Goal: Check status: Check status

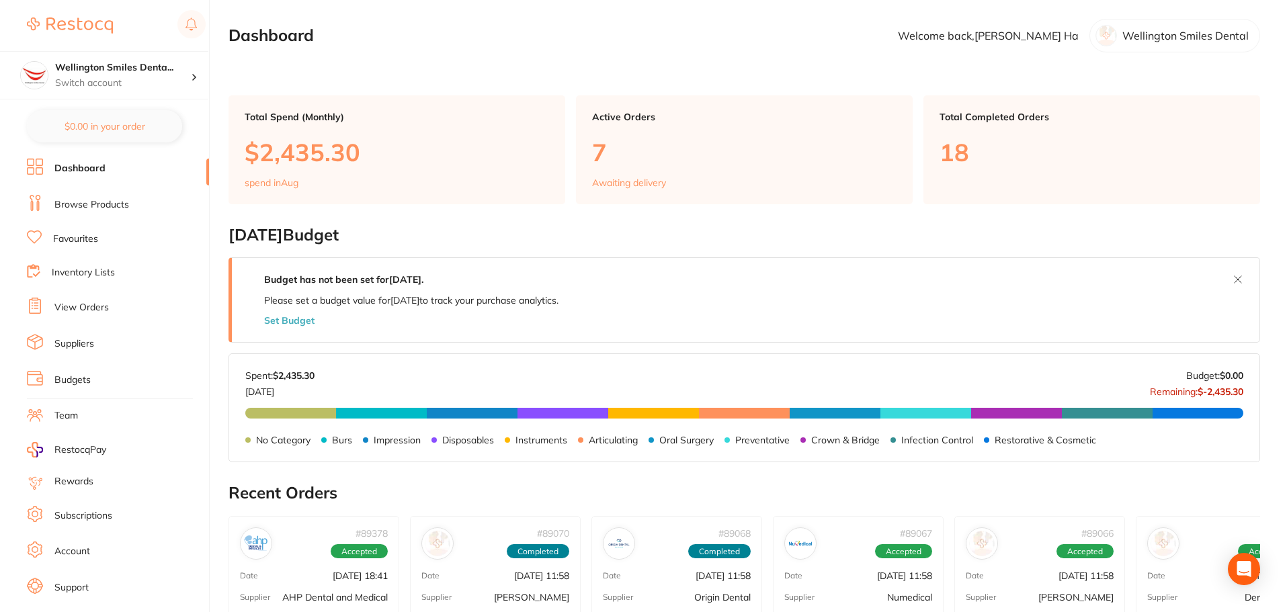
click at [82, 207] on link "Browse Products" at bounding box center [91, 204] width 75 height 13
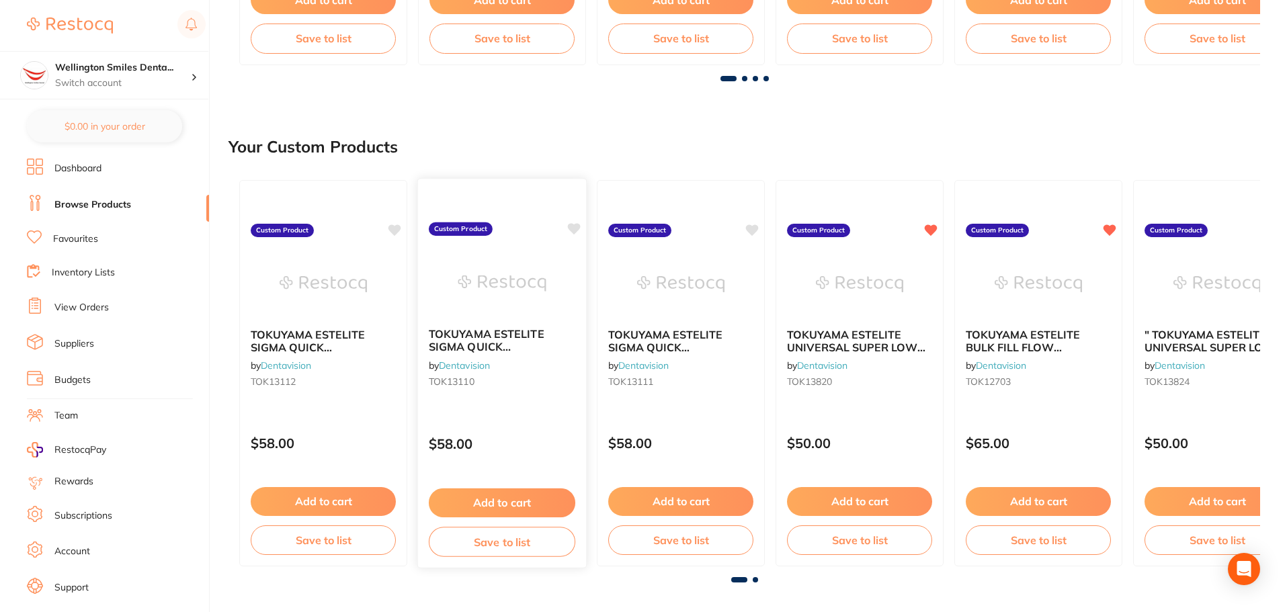
scroll to position [605, 0]
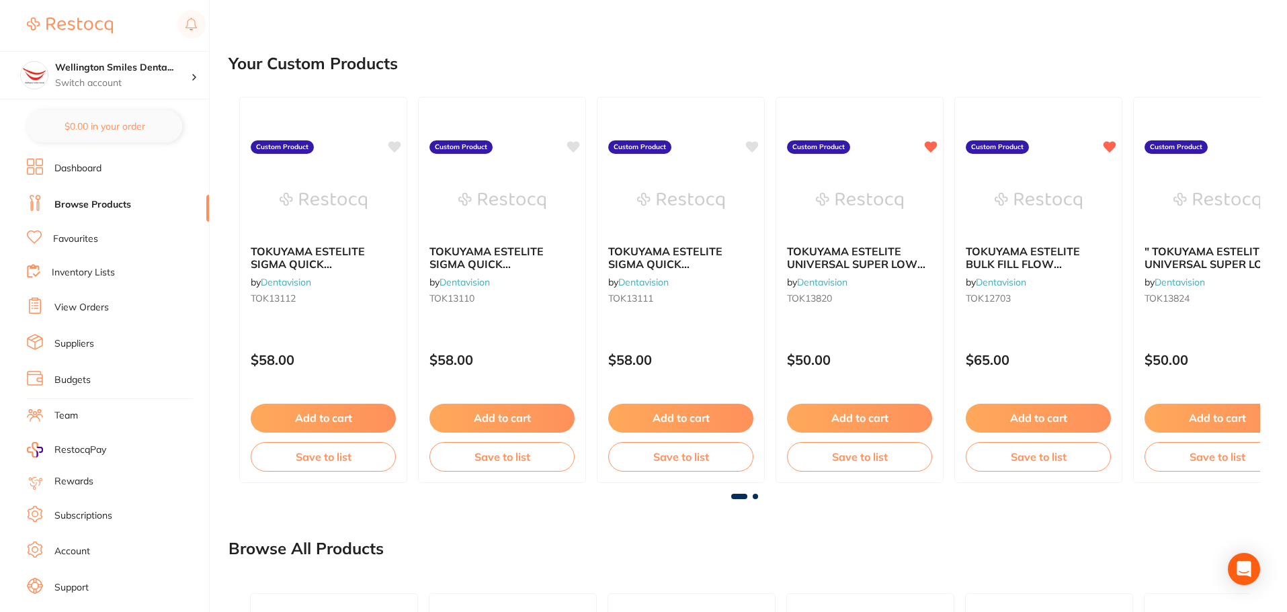
click at [79, 302] on link "View Orders" at bounding box center [81, 307] width 54 height 13
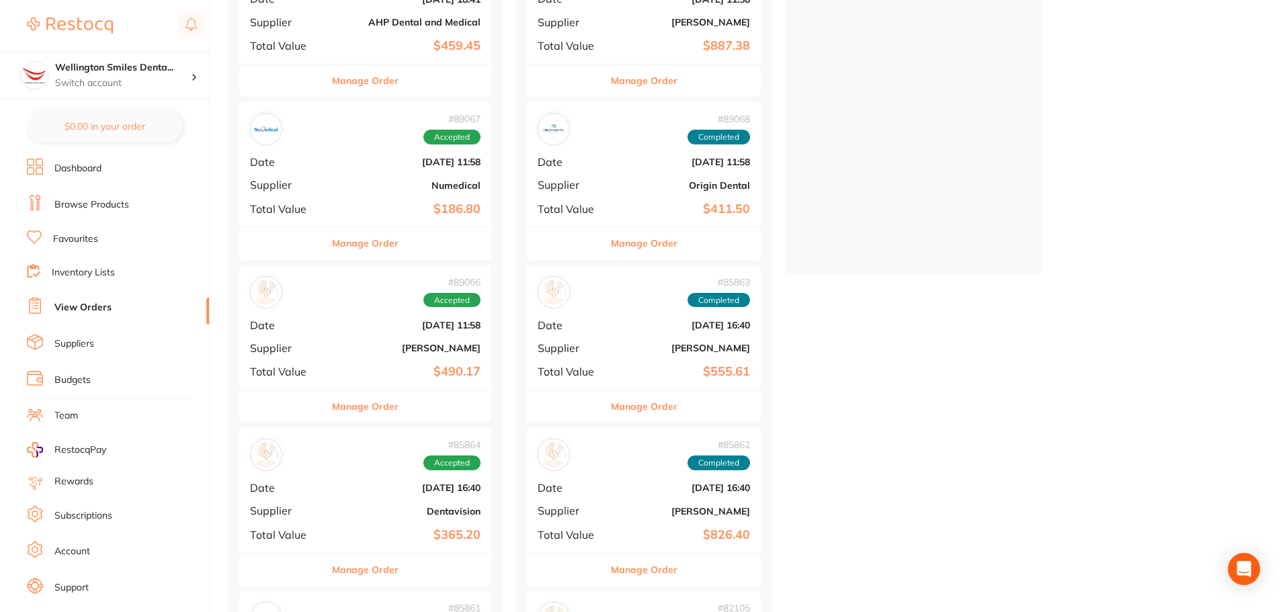
scroll to position [269, 0]
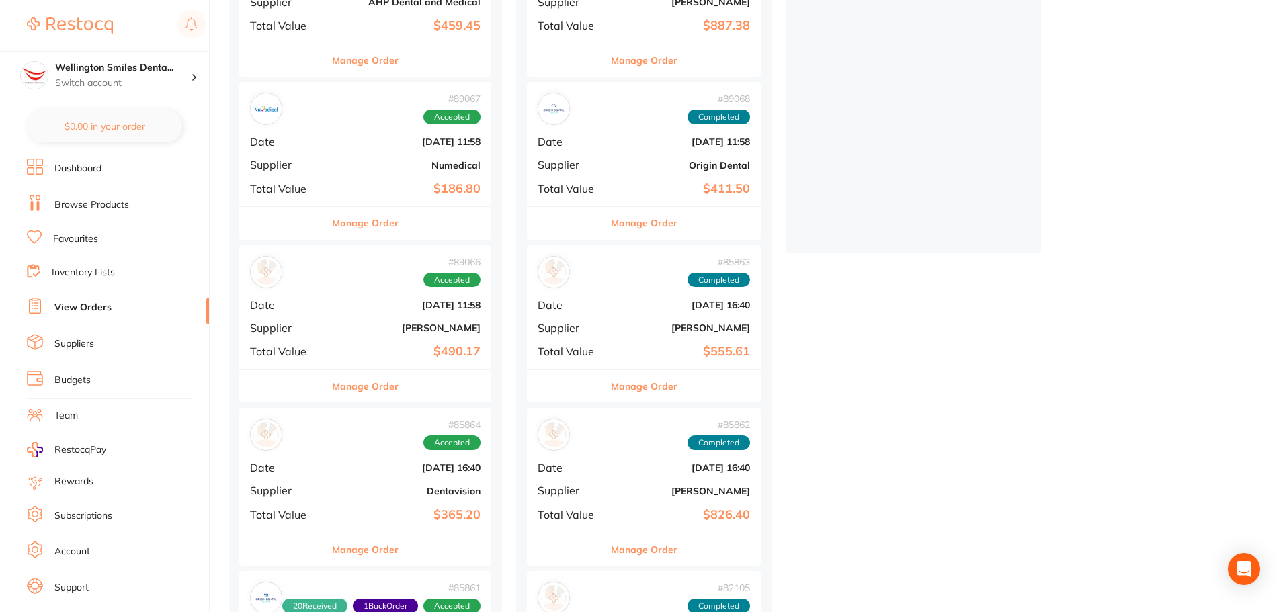
click at [311, 332] on span "Supplier" at bounding box center [286, 328] width 73 height 12
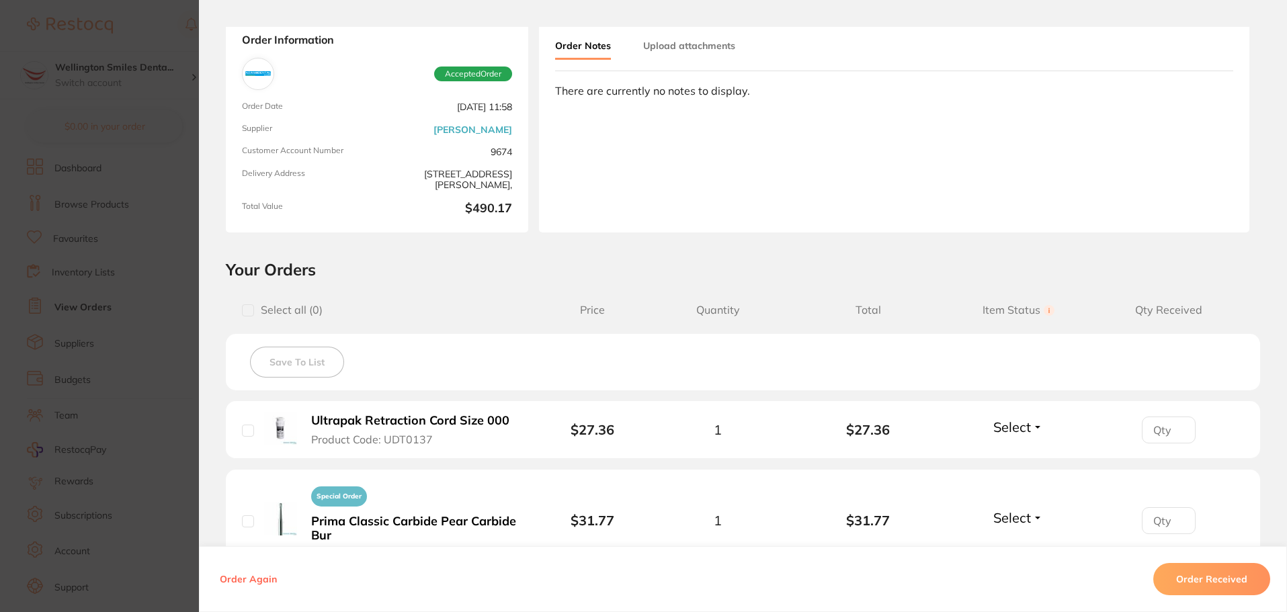
scroll to position [202, 0]
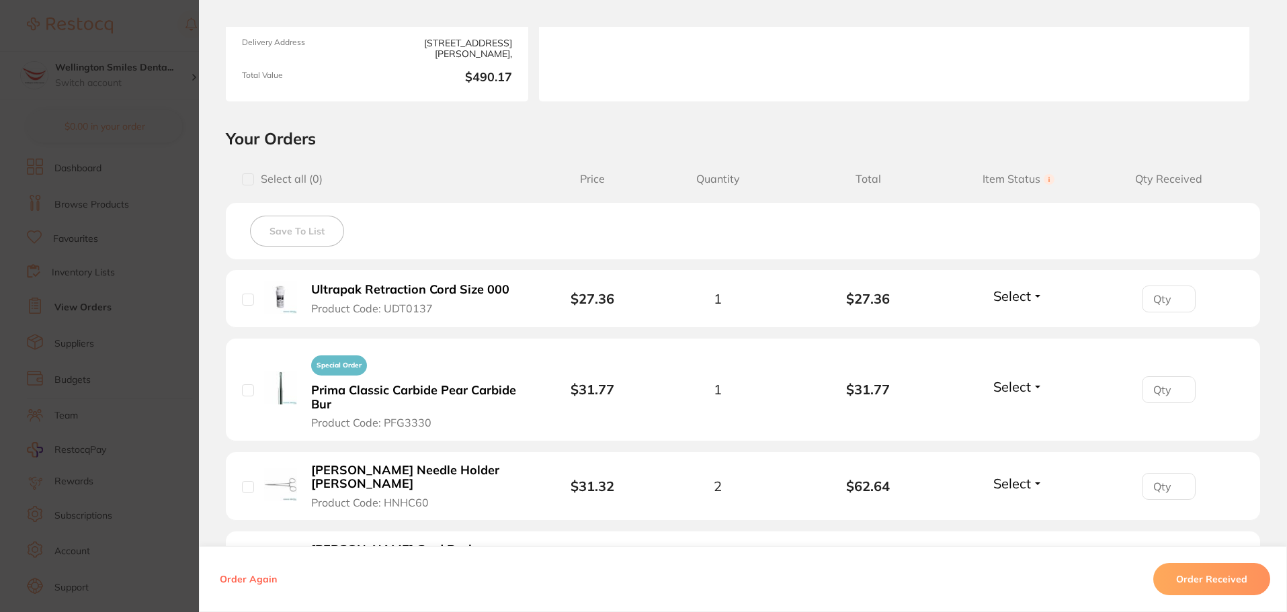
click at [1034, 298] on button "Select" at bounding box center [1018, 296] width 58 height 17
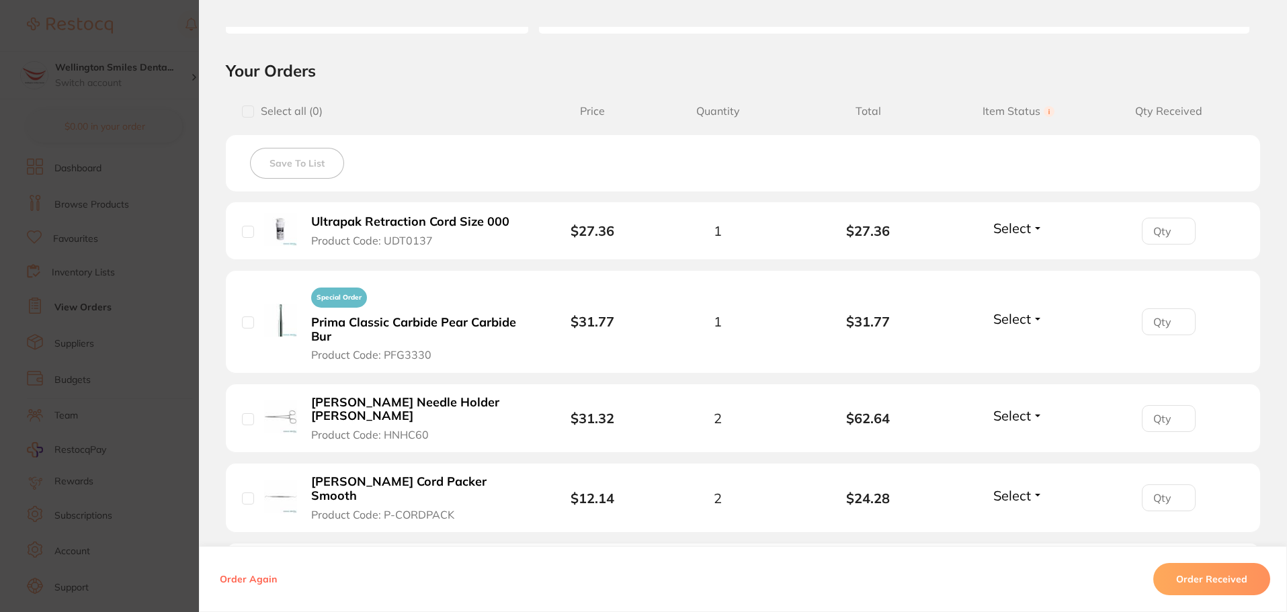
scroll to position [336, 0]
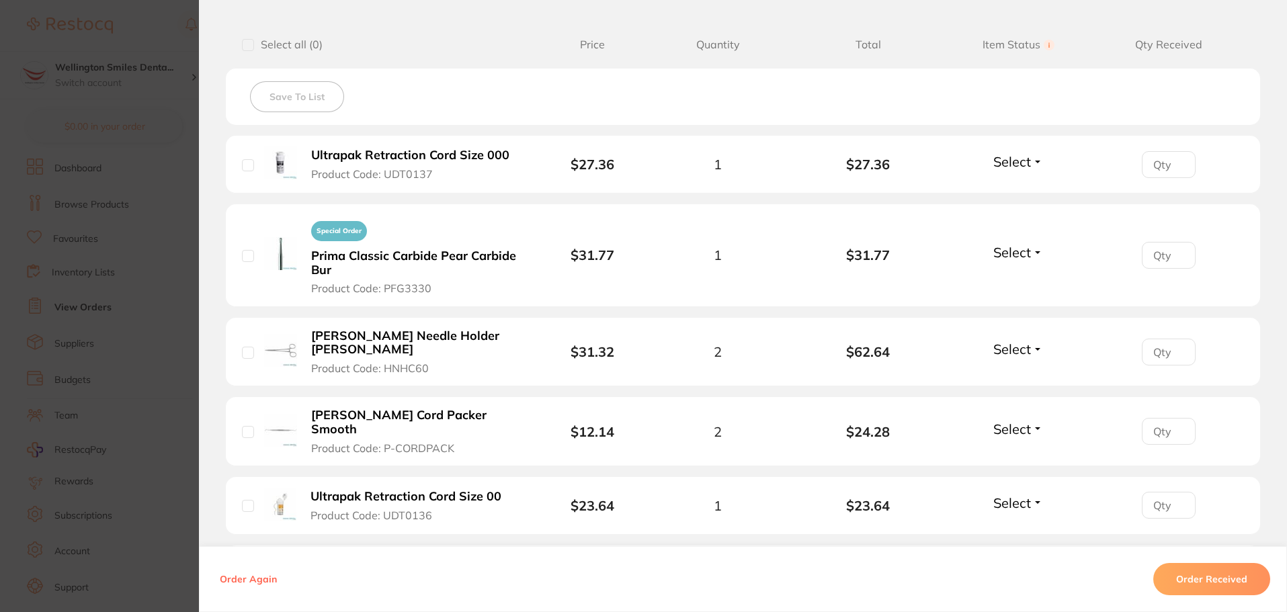
click at [1009, 253] on span "Select" at bounding box center [1012, 252] width 38 height 17
click at [1016, 282] on span "Received" at bounding box center [1018, 281] width 34 height 10
click at [1018, 162] on span "Select" at bounding box center [1012, 161] width 38 height 17
click at [1024, 185] on span "Received" at bounding box center [1018, 190] width 34 height 10
click at [1028, 341] on span "Select" at bounding box center [1012, 349] width 38 height 17
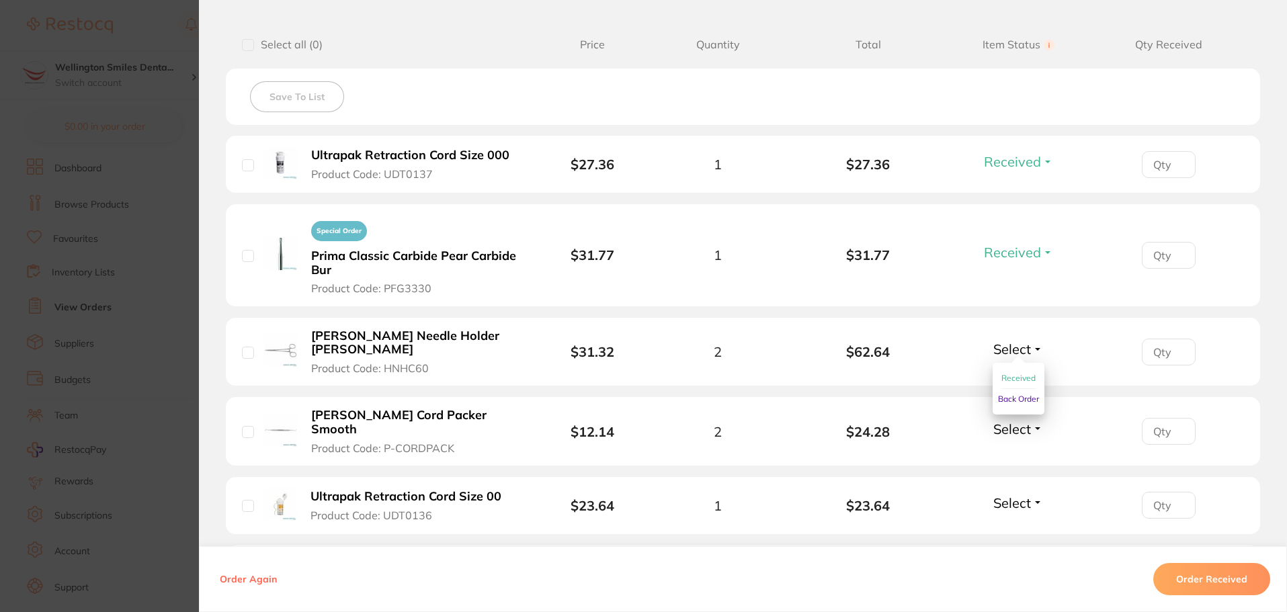
click at [1009, 373] on span "Received" at bounding box center [1018, 378] width 34 height 10
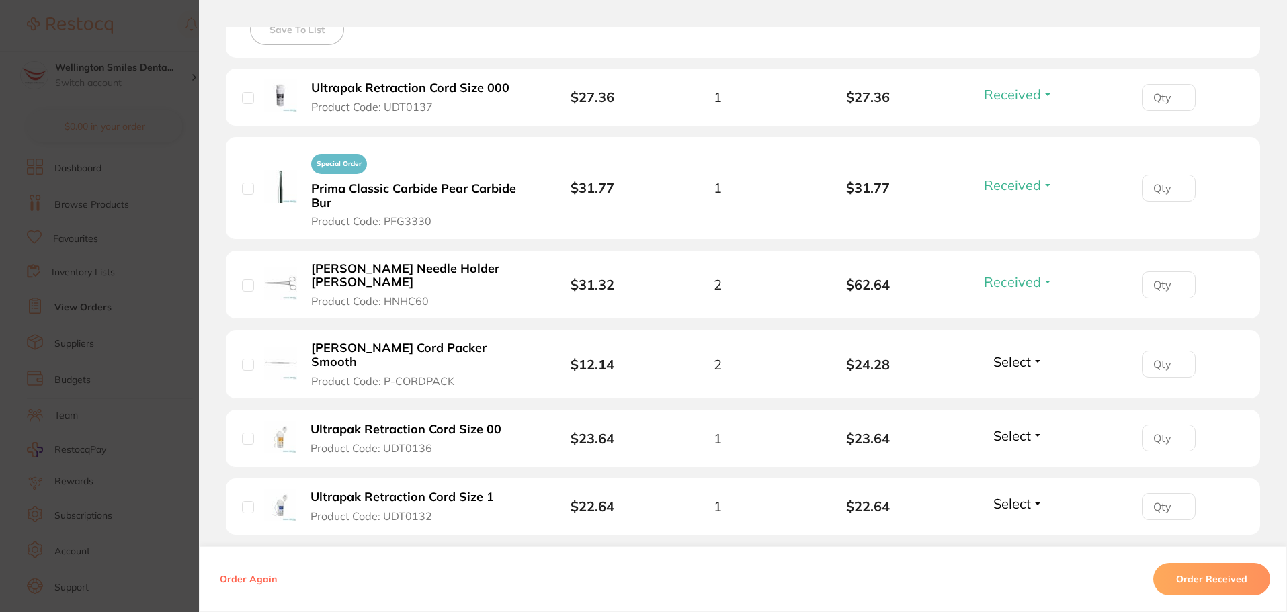
click at [1005, 353] on span "Select" at bounding box center [1012, 361] width 38 height 17
click at [1004, 386] on span "Received" at bounding box center [1018, 391] width 34 height 10
